Goal: Task Accomplishment & Management: Manage account settings

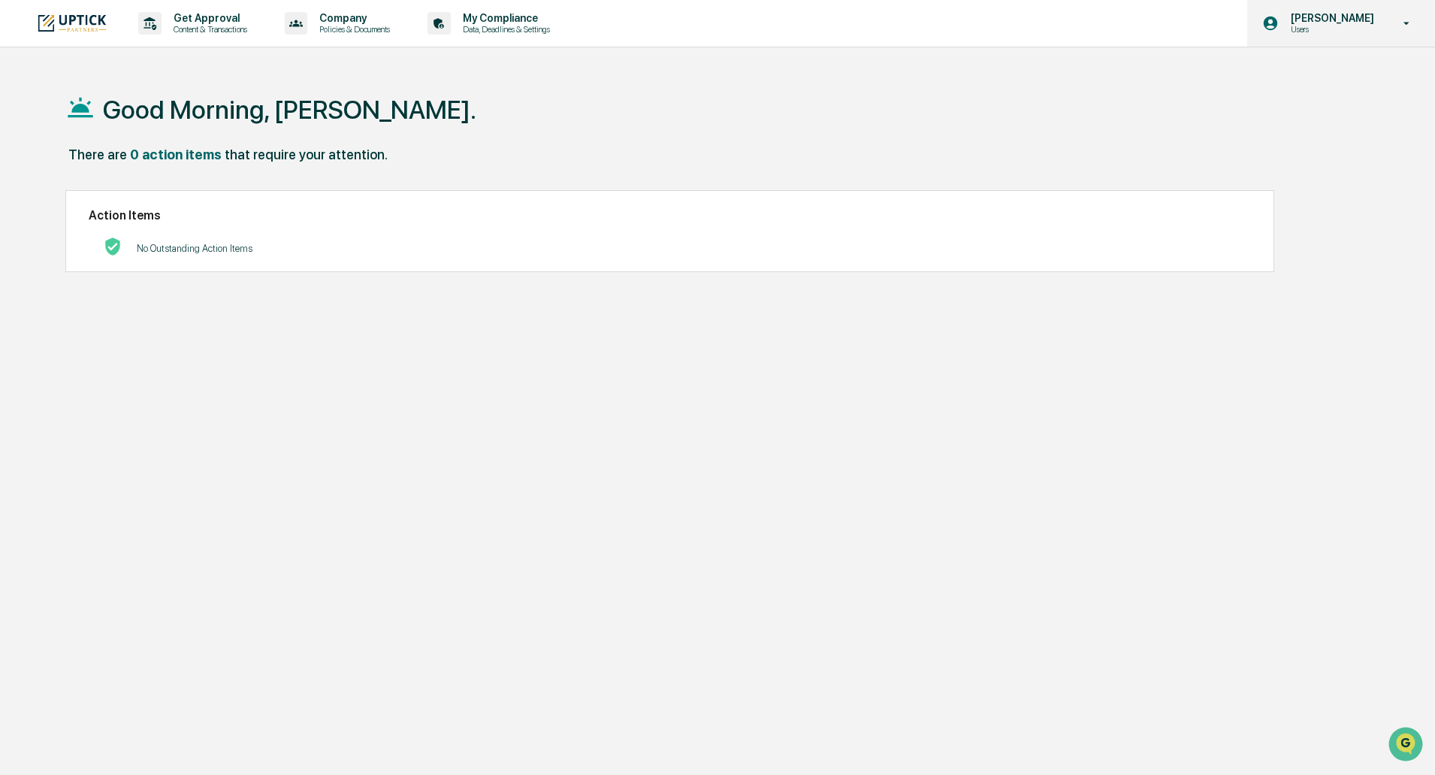
click at [1353, 24] on p "Users" at bounding box center [1330, 29] width 103 height 11
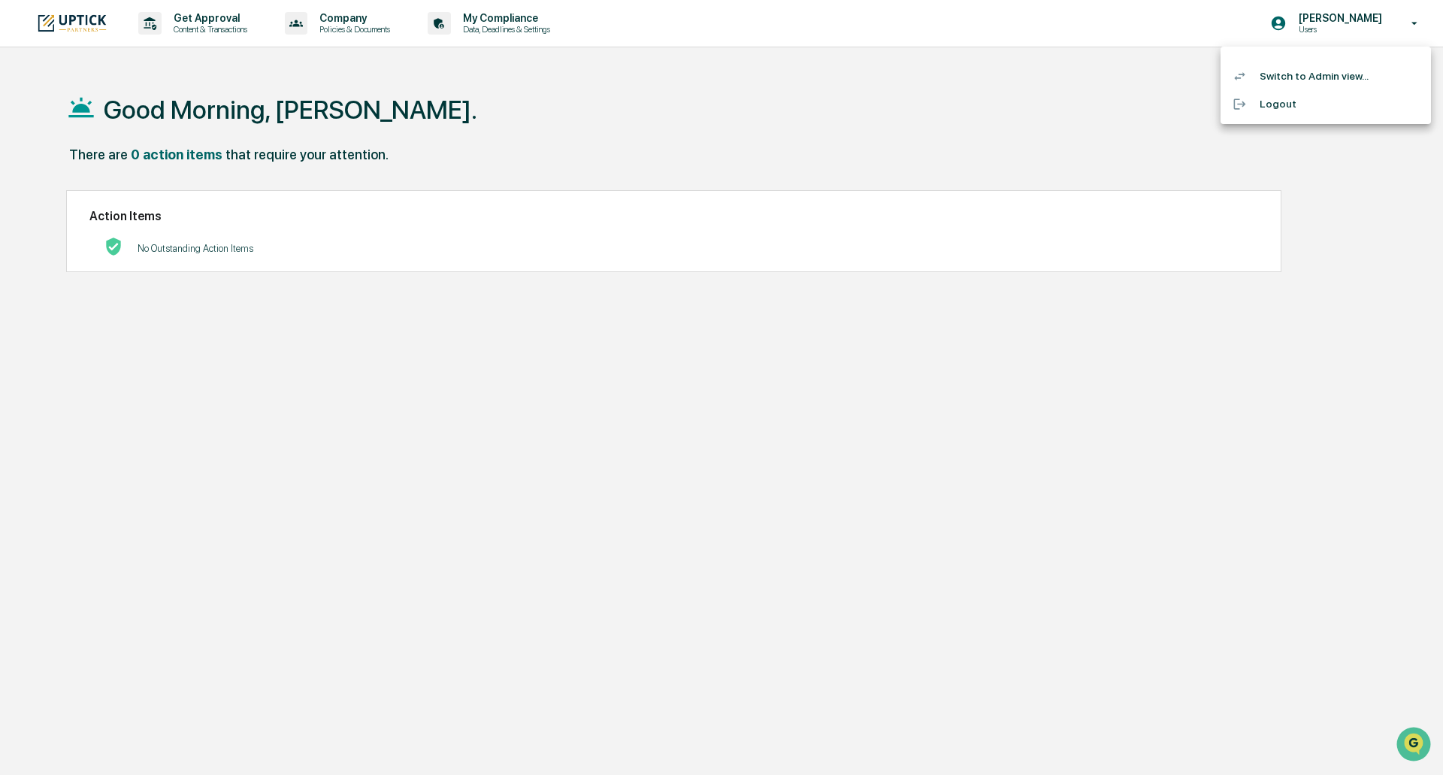
click at [347, 38] on div at bounding box center [721, 387] width 1443 height 775
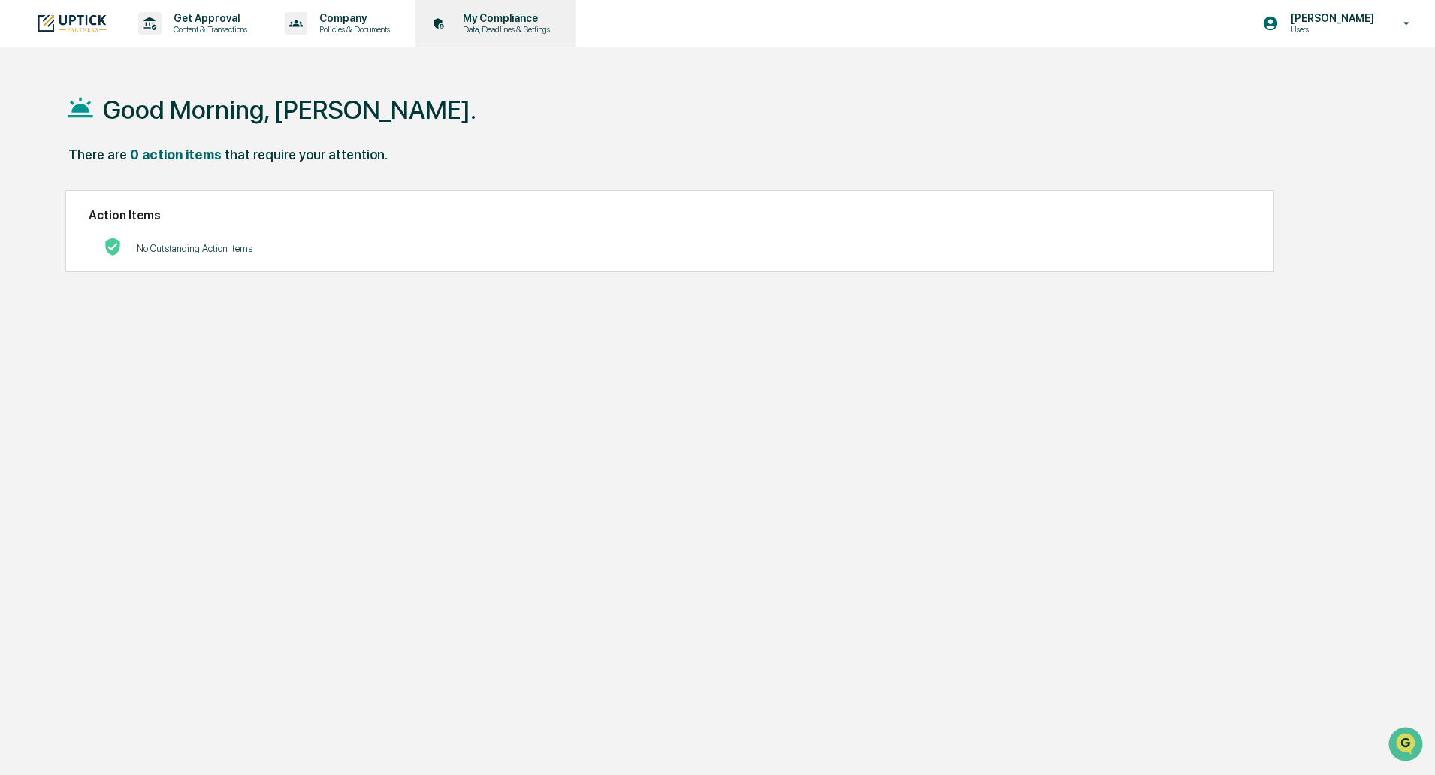
click at [493, 29] on p "Data, Deadlines & Settings" at bounding box center [504, 29] width 107 height 11
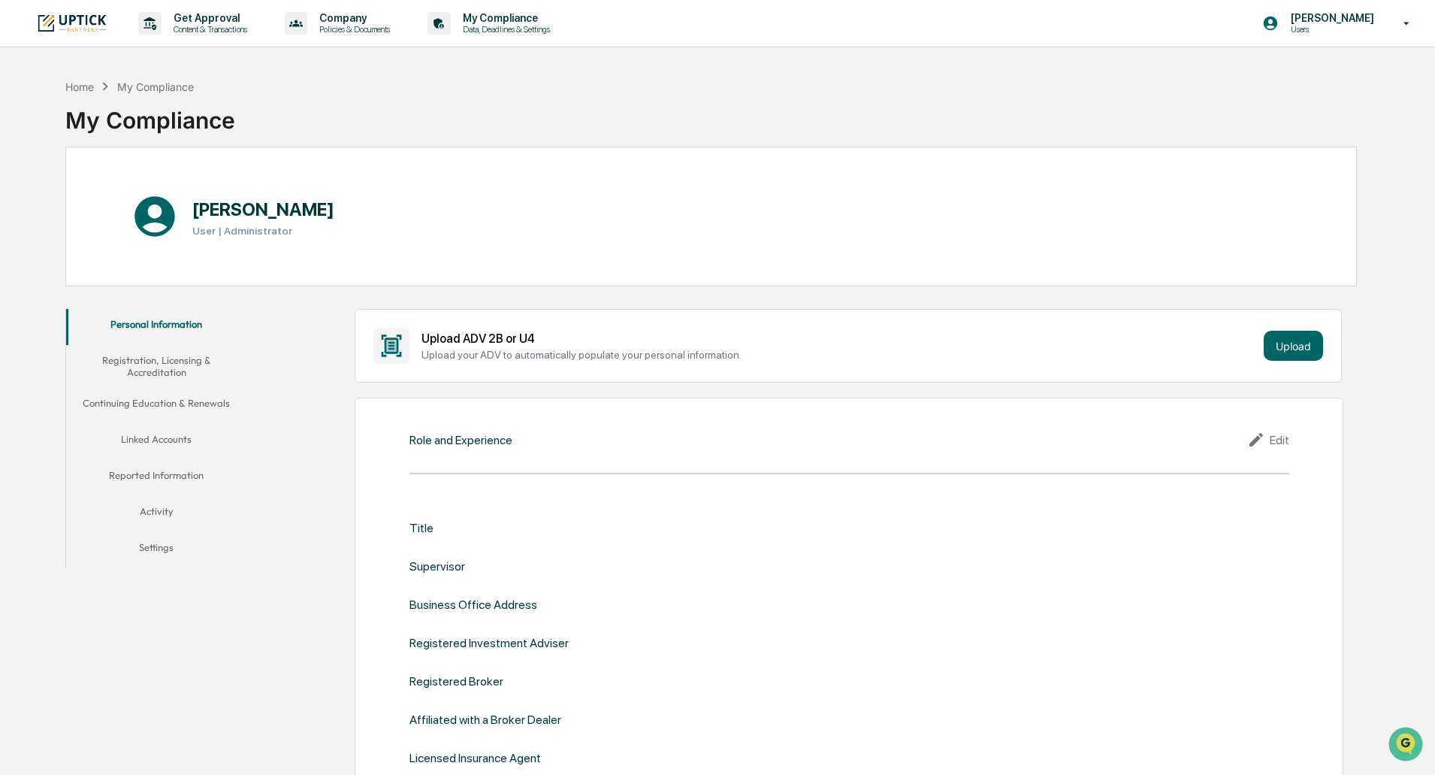
click at [192, 476] on button "Reported Information" at bounding box center [156, 478] width 180 height 36
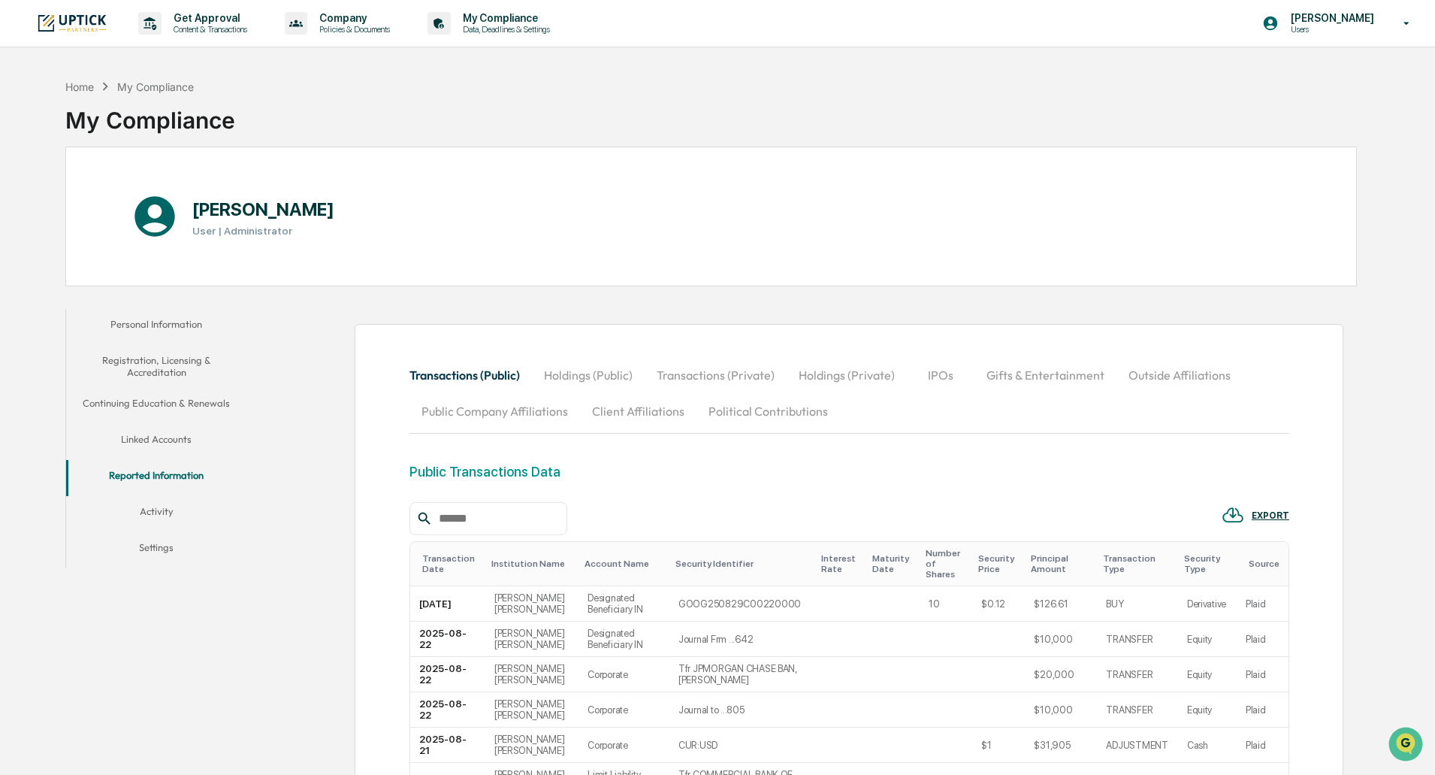
click at [1134, 374] on button "Outside Affiliations" at bounding box center [1180, 375] width 126 height 36
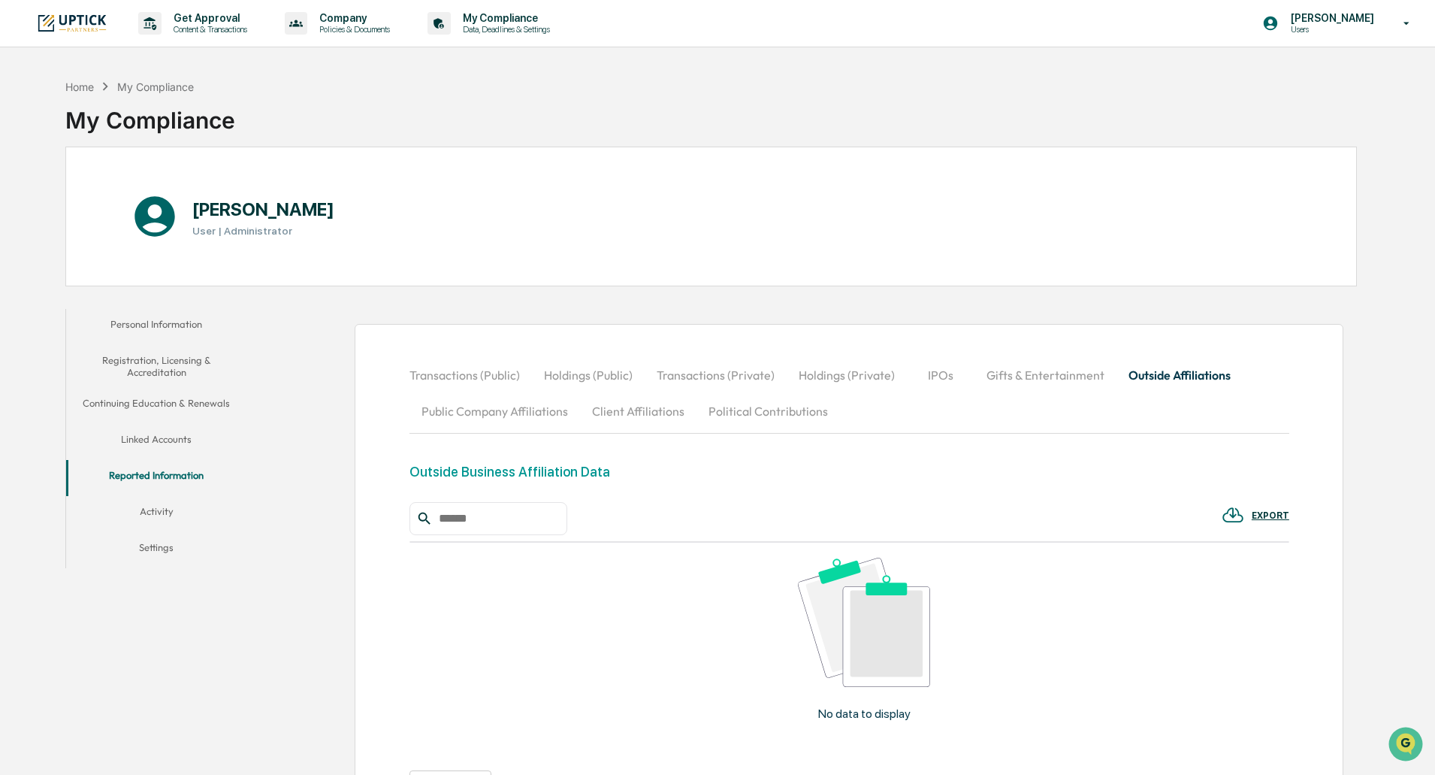
scroll to position [152, 0]
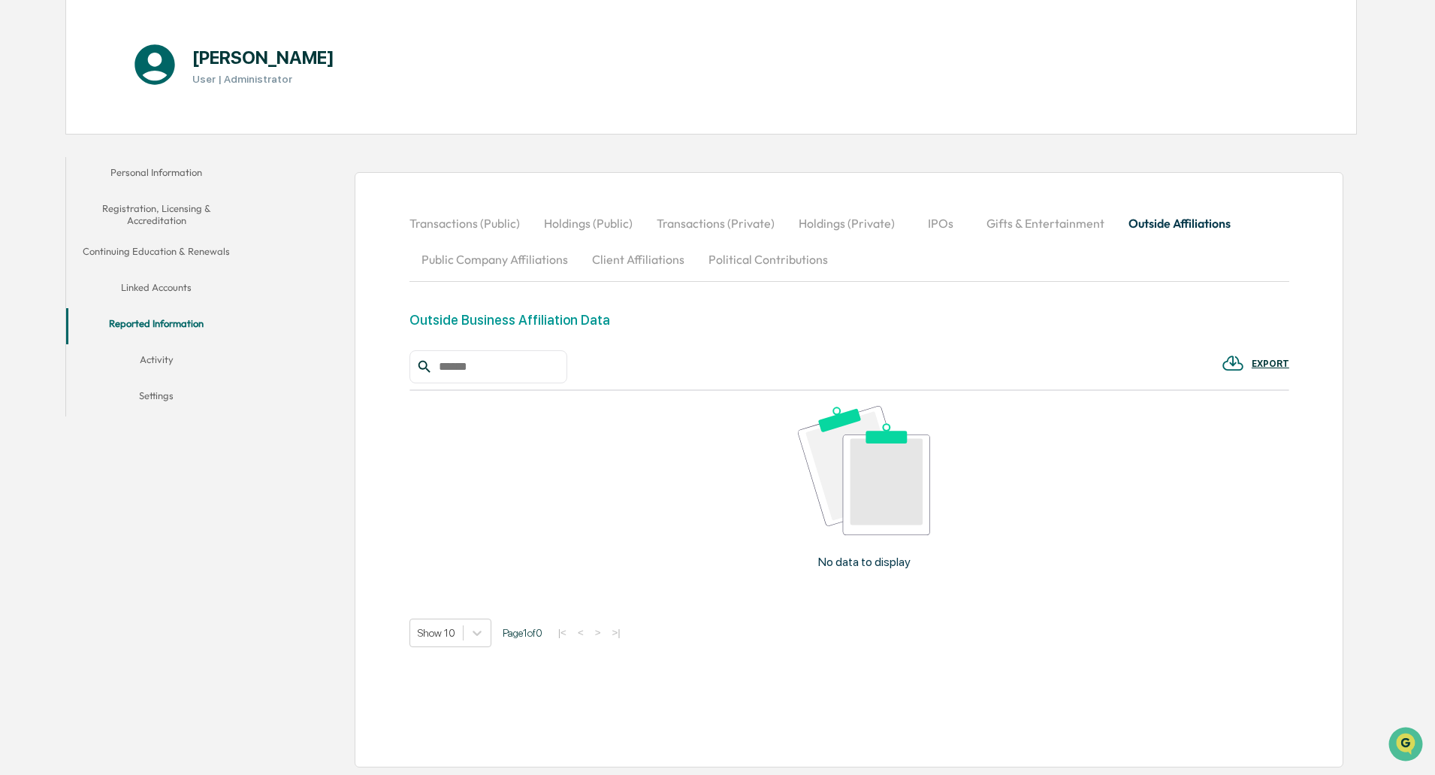
click at [168, 171] on button "Personal Information" at bounding box center [156, 175] width 180 height 36
